Goal: Task Accomplishment & Management: Manage account settings

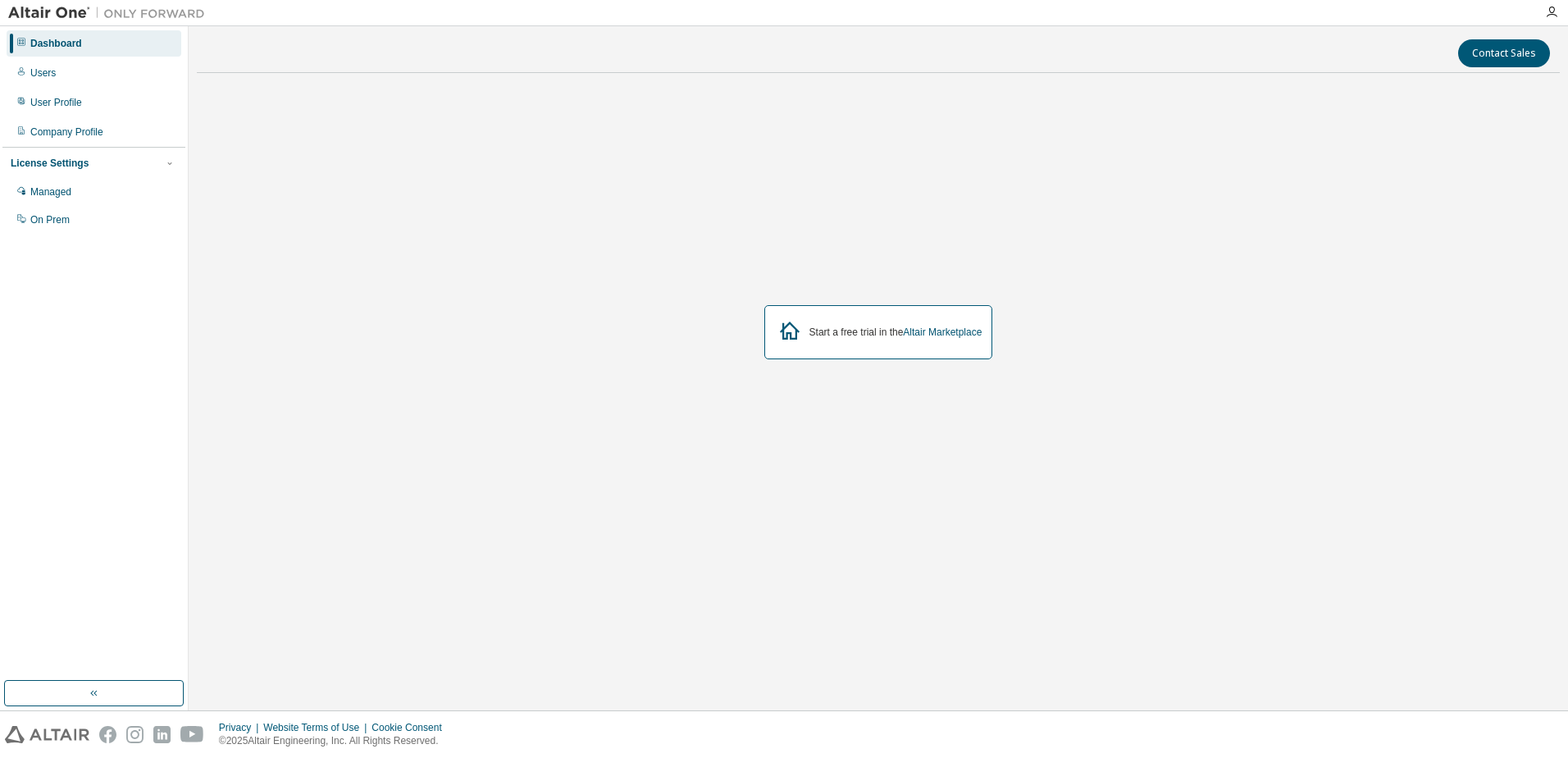
click at [92, 48] on div "Dashboard" at bounding box center [93, 43] width 175 height 27
